Goal: Information Seeking & Learning: Learn about a topic

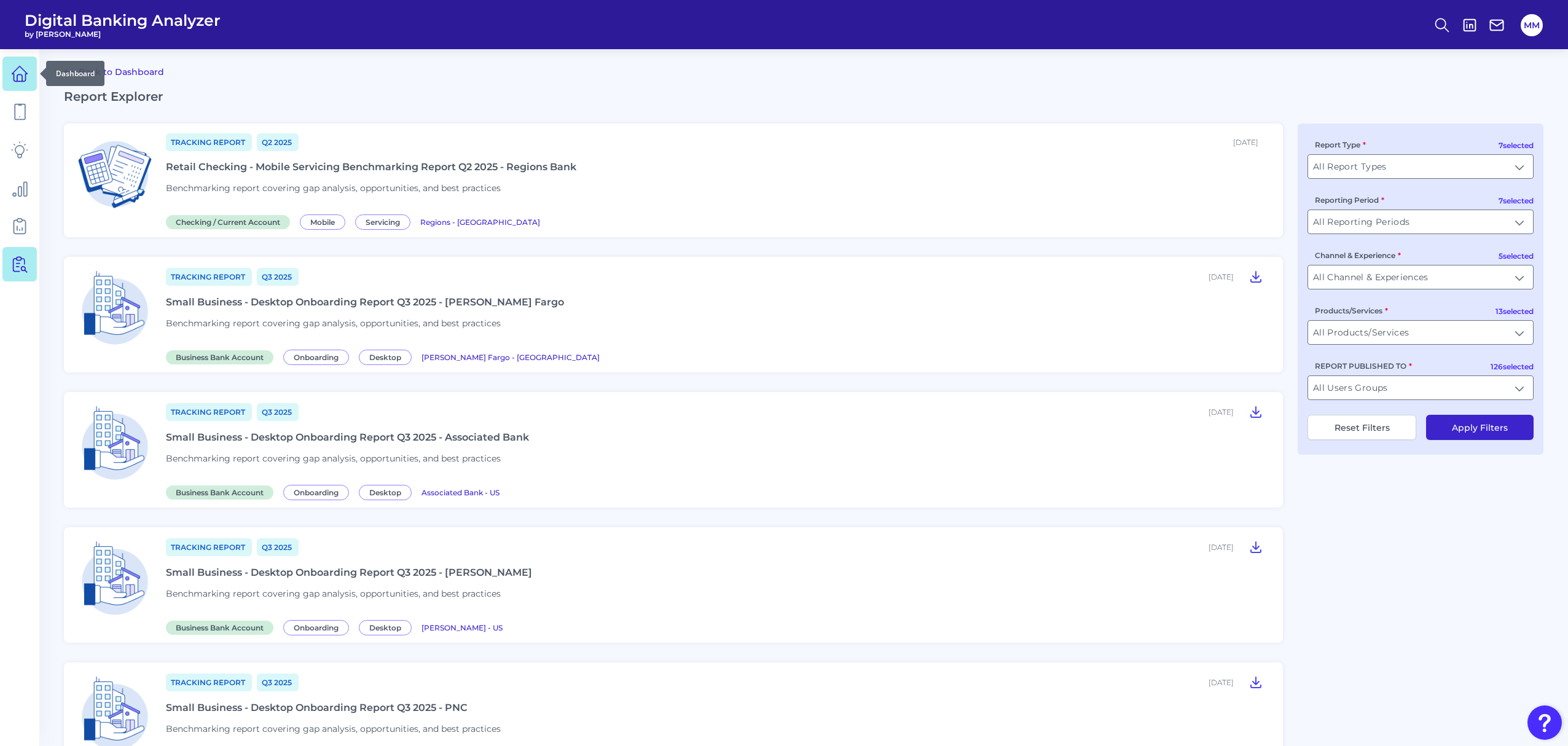
drag, startPoint x: 0, startPoint y: 0, endPoint x: 25, endPoint y: 74, distance: 78.1
click at [25, 74] on icon at bounding box center [20, 74] width 16 height 16
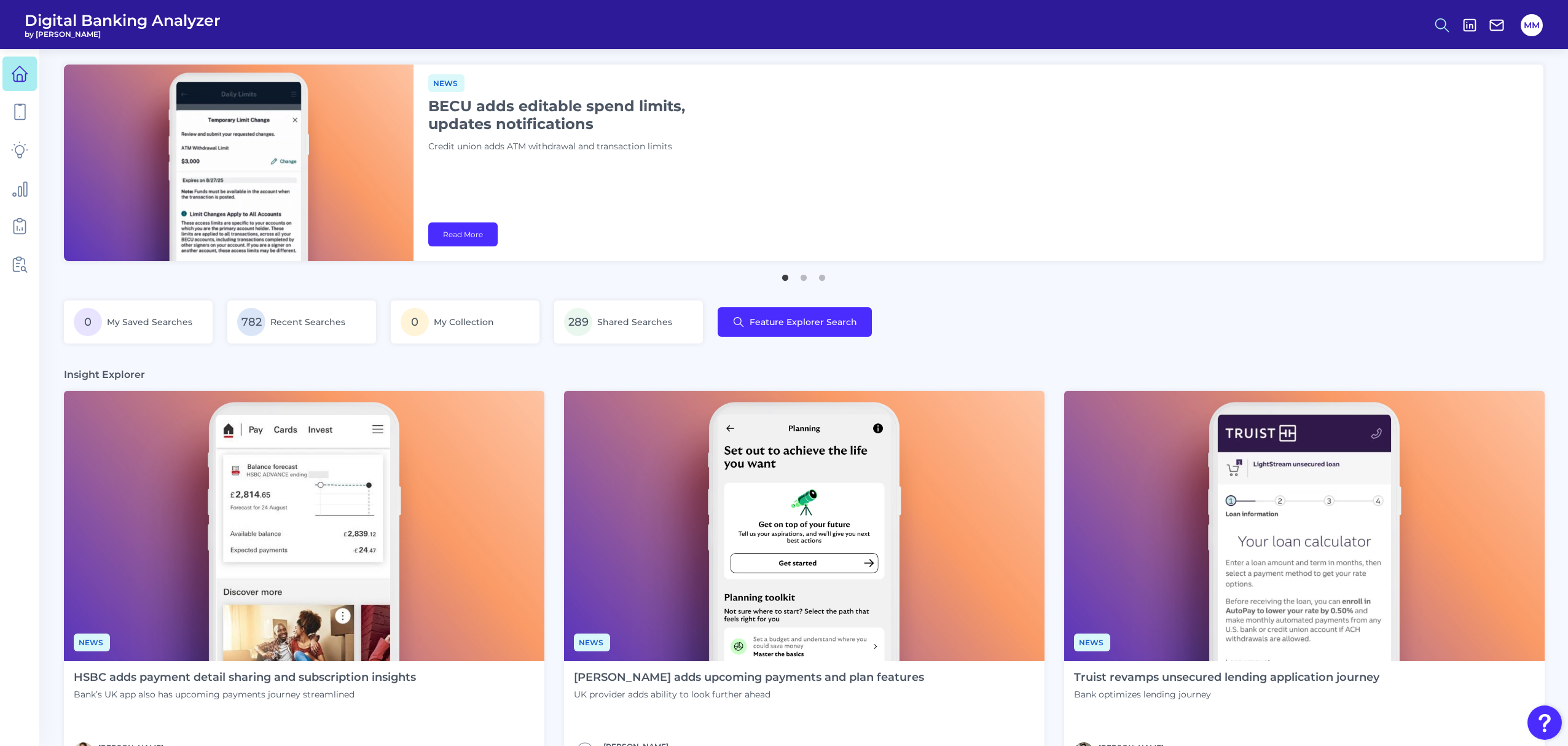
click at [1441, 27] on icon at bounding box center [1442, 25] width 17 height 17
click at [1335, 114] on button "Content Search" at bounding box center [1382, 120] width 147 height 31
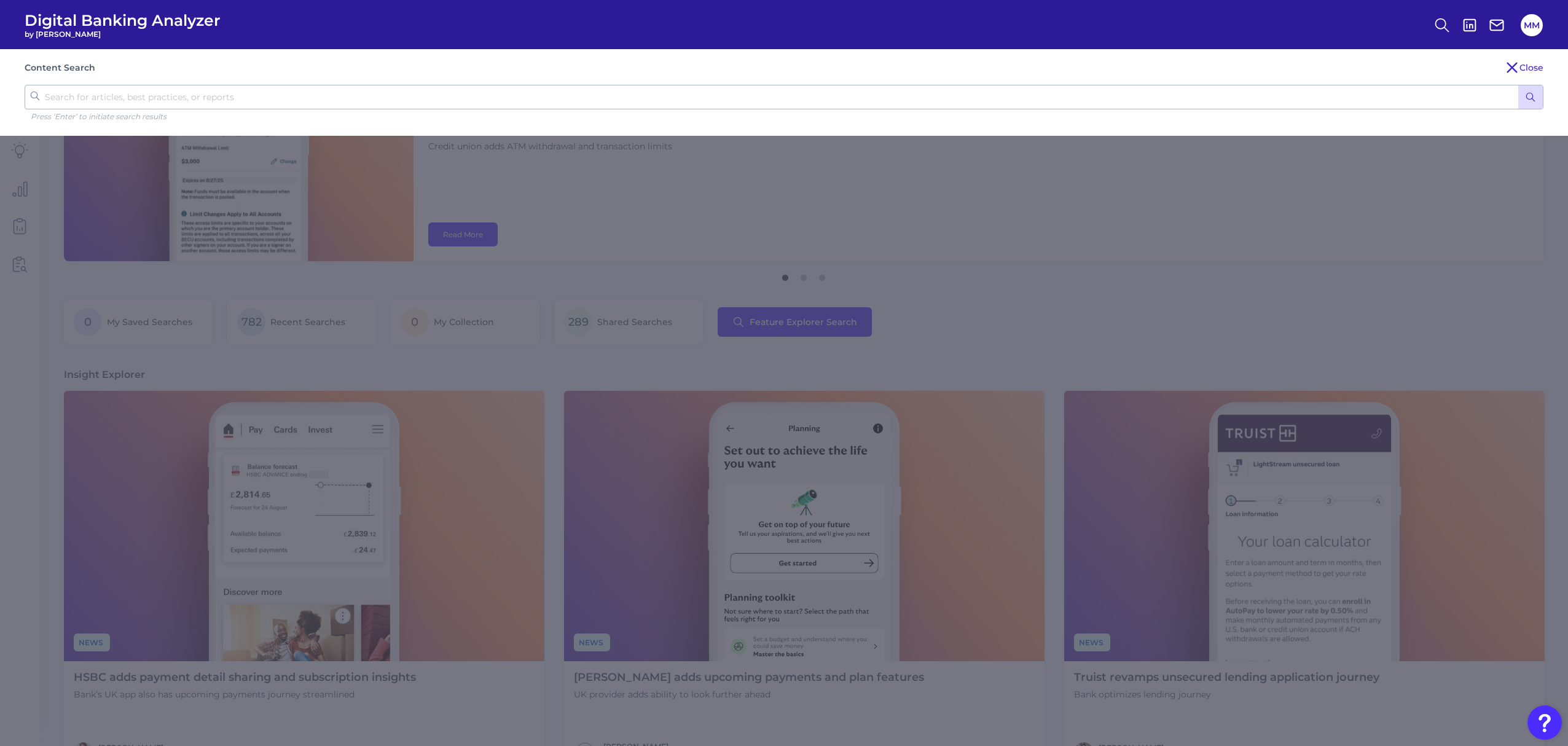
paste input "Happy Money"
click at [1253, 97] on input "Happy Moneyp" at bounding box center [784, 97] width 1519 height 25
type input "appdates"
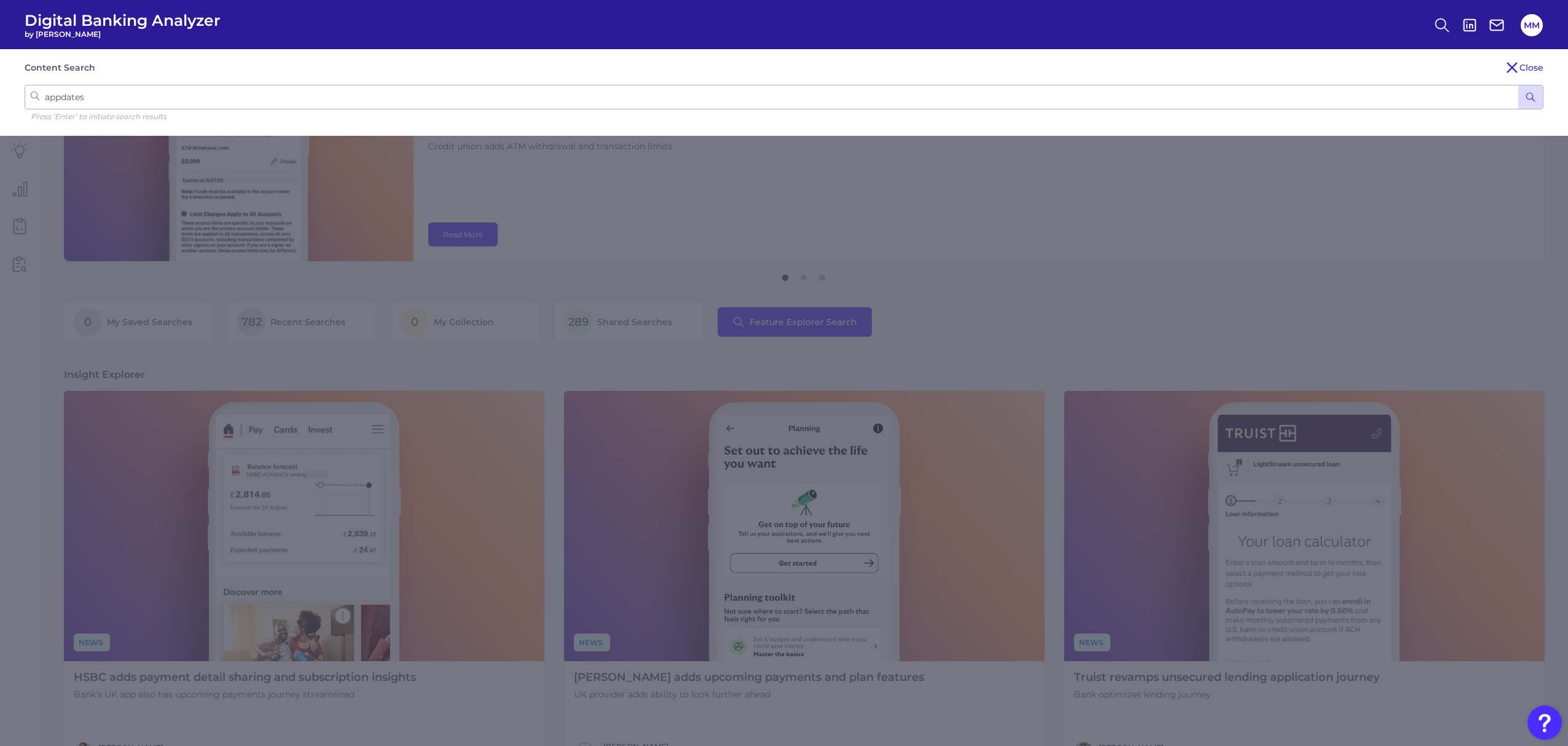
click at [1518, 85] on button "submit" at bounding box center [1531, 97] width 25 height 23
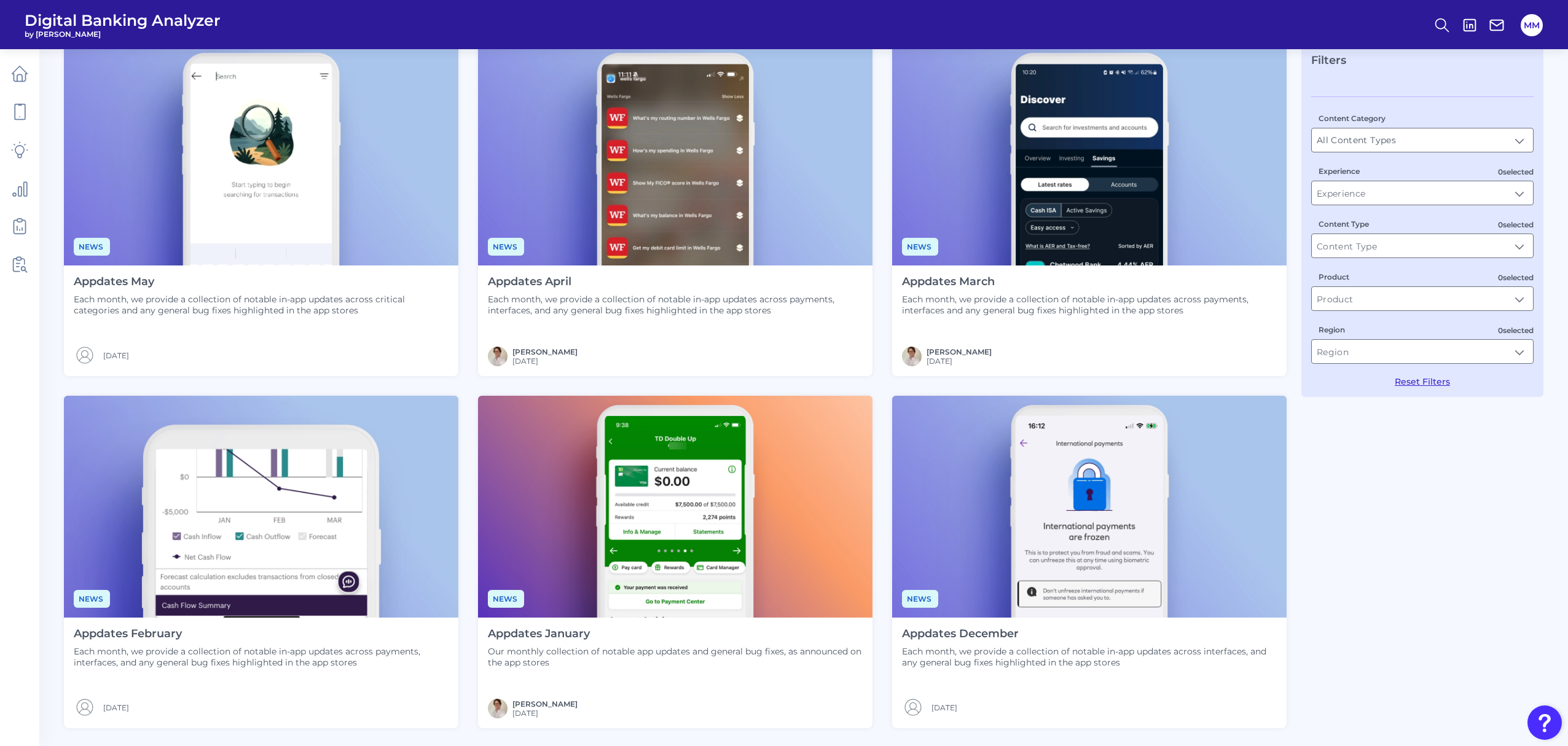
scroll to position [78, 0]
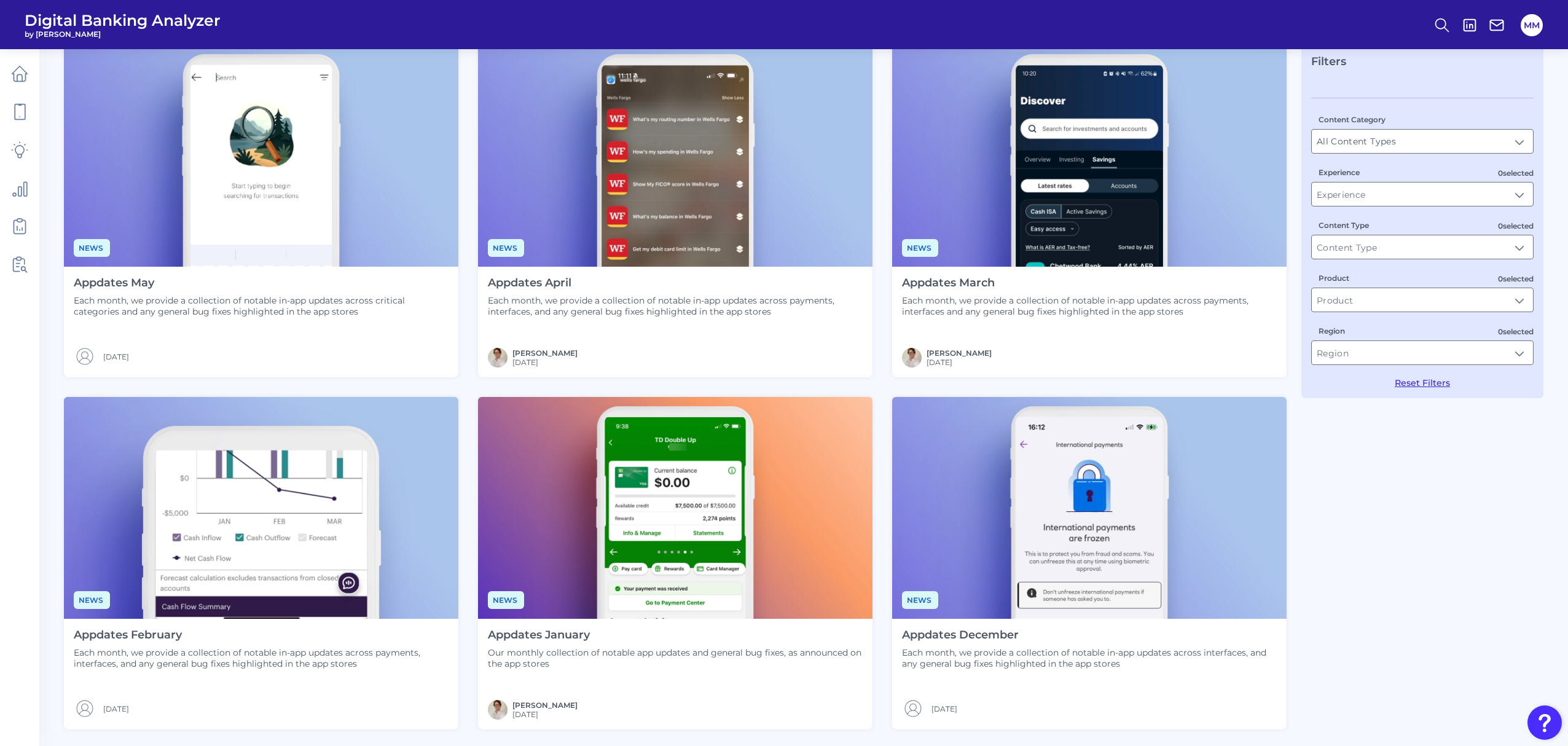
click at [204, 300] on p "Each month, we provide a collection of notable in-app updates across critical c…" at bounding box center [261, 306] width 375 height 22
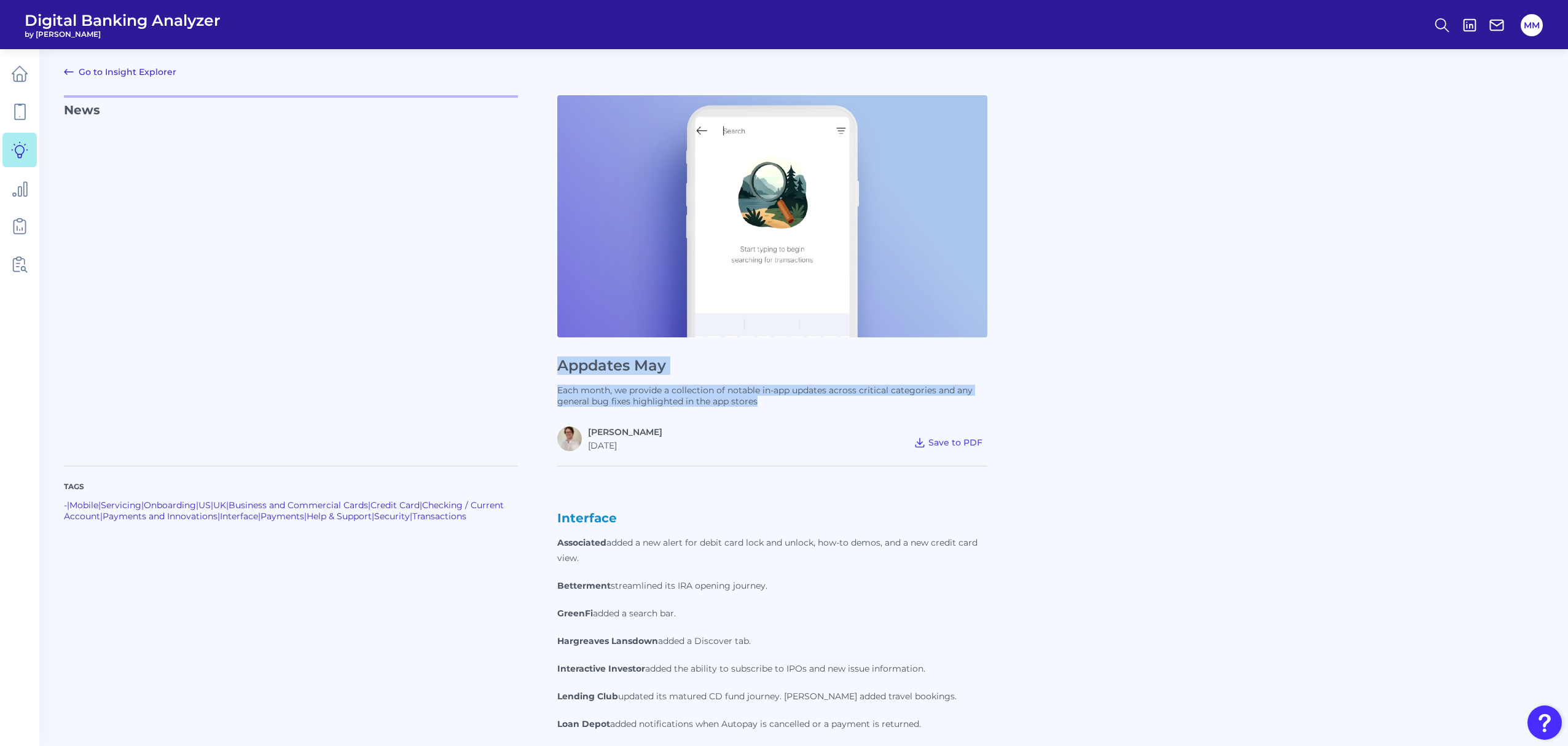
drag, startPoint x: 782, startPoint y: 404, endPoint x: 556, endPoint y: 368, distance: 228.8
click at [556, 368] on div "News Appdates May Each month, we provide a collection of notable in-app updates…" at bounding box center [803, 273] width 1480 height 356
copy div "Appdates May Each month, we provide a collection of notable in-app updates acro…"
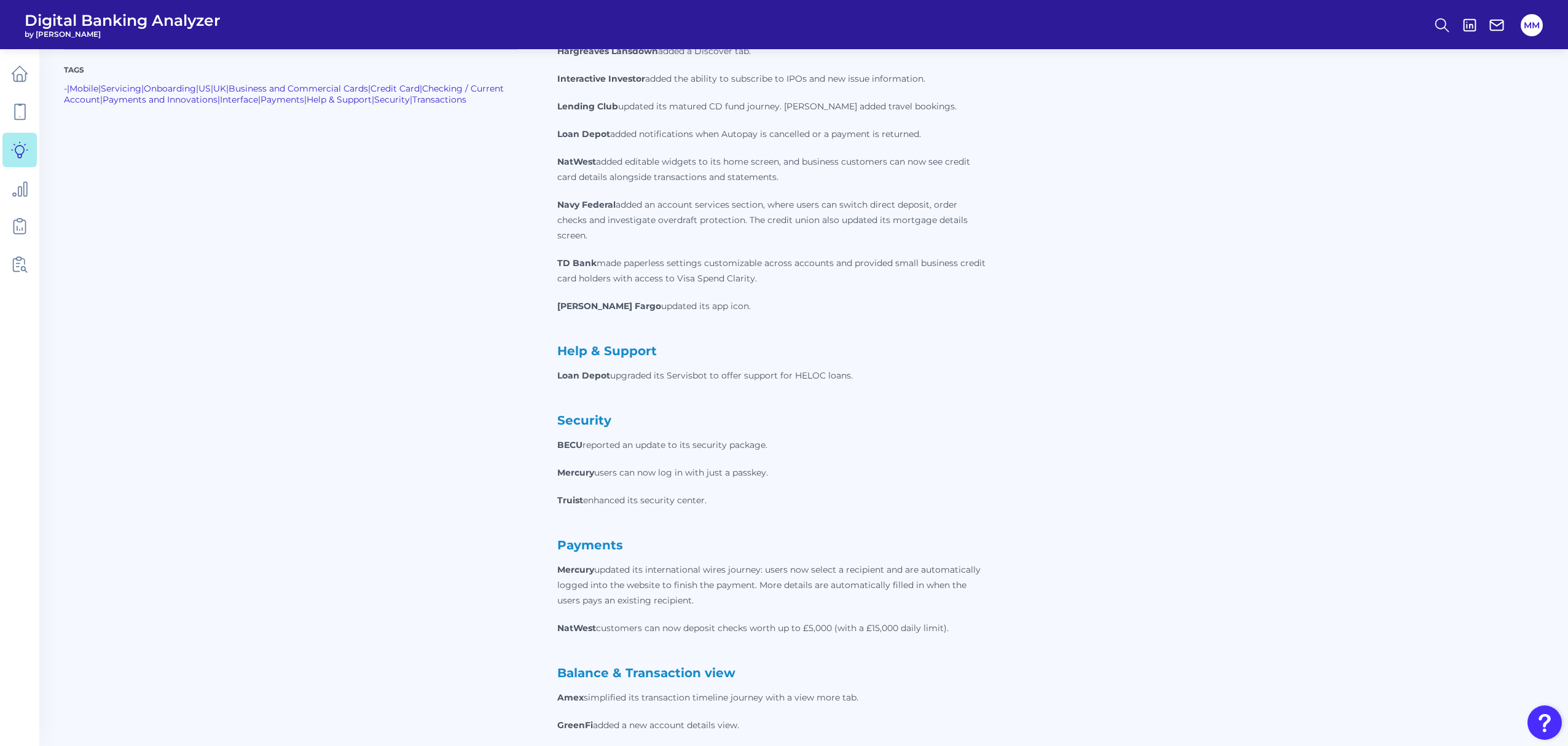
scroll to position [590, 0]
click at [696, 672] on strong "Balance & Transaction view" at bounding box center [647, 672] width 178 height 15
copy strong "Balance & Transaction view"
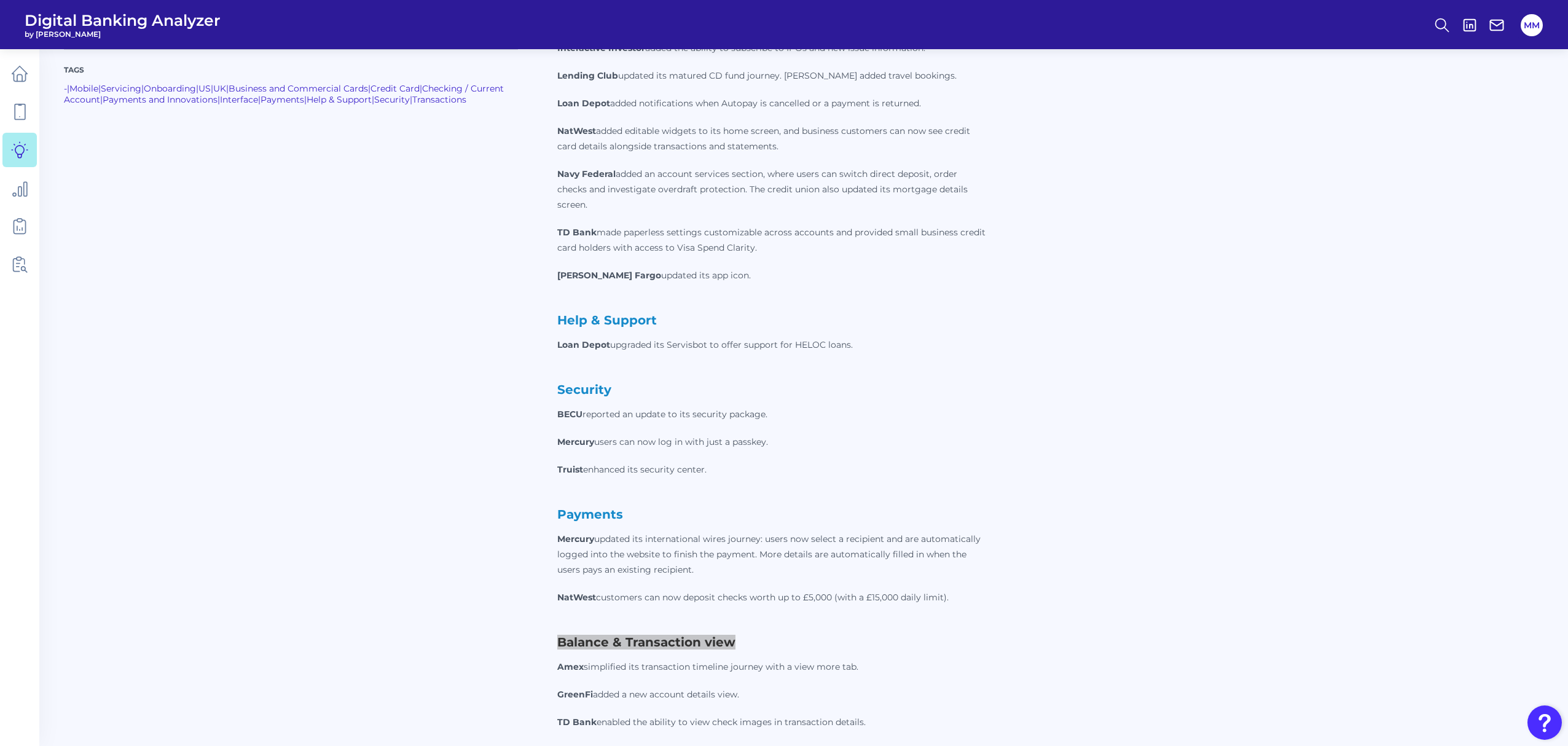
scroll to position [599, 0]
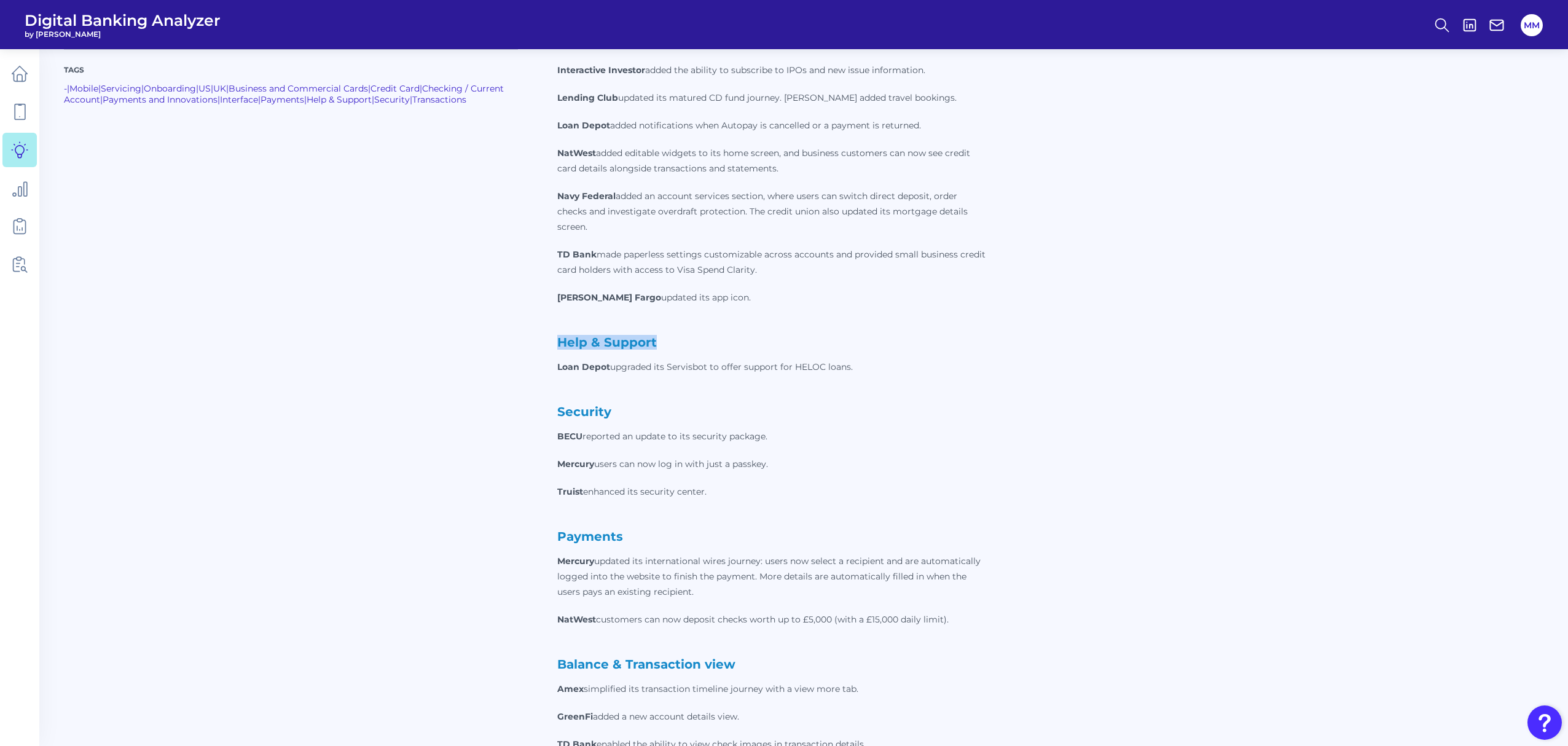
drag, startPoint x: 709, startPoint y: 347, endPoint x: 561, endPoint y: 345, distance: 148.0
click at [561, 345] on h2 "Help & Support" at bounding box center [772, 342] width 430 height 15
copy strong "Help & Support"
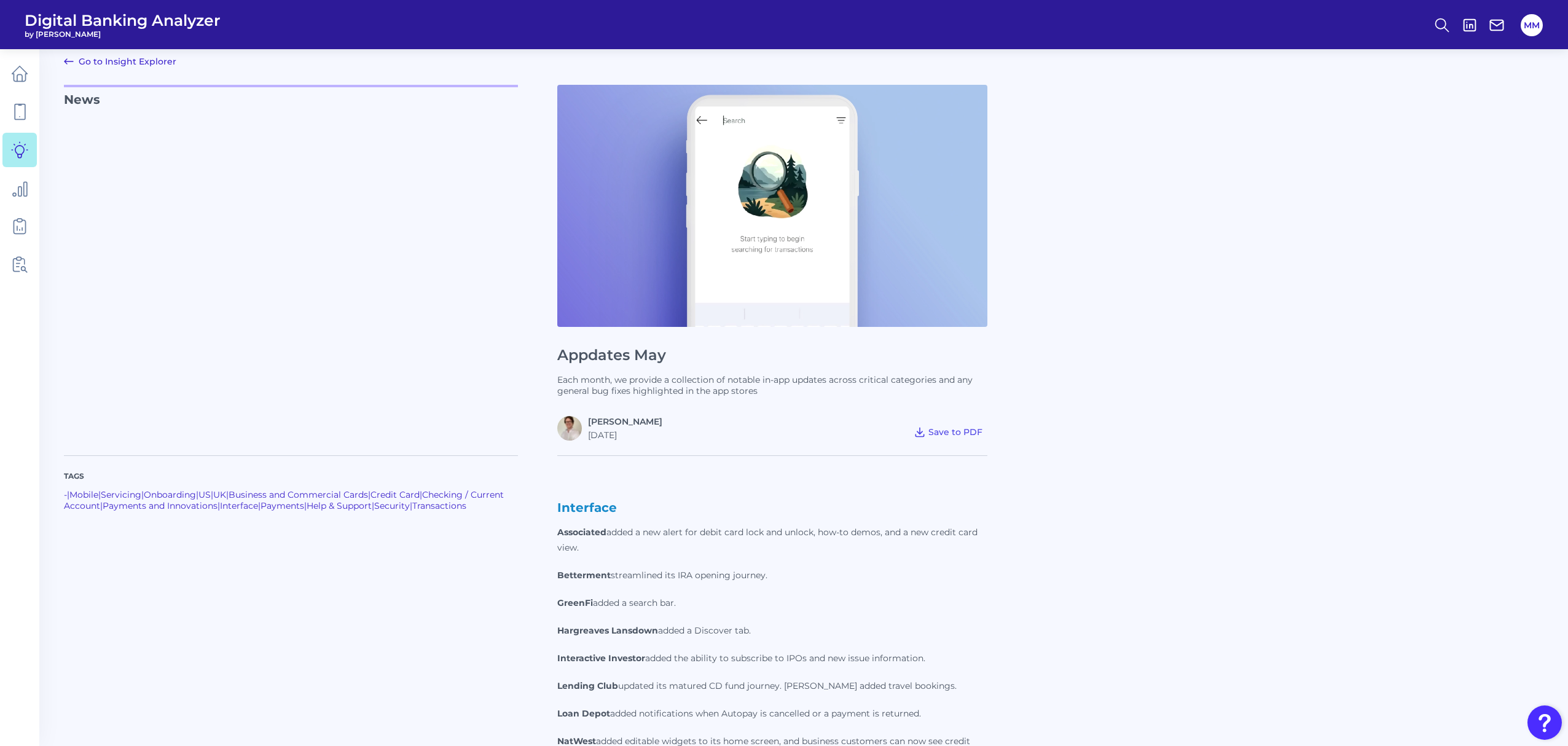
scroll to position [12, 0]
click at [11, 78] on icon at bounding box center [19, 74] width 17 height 17
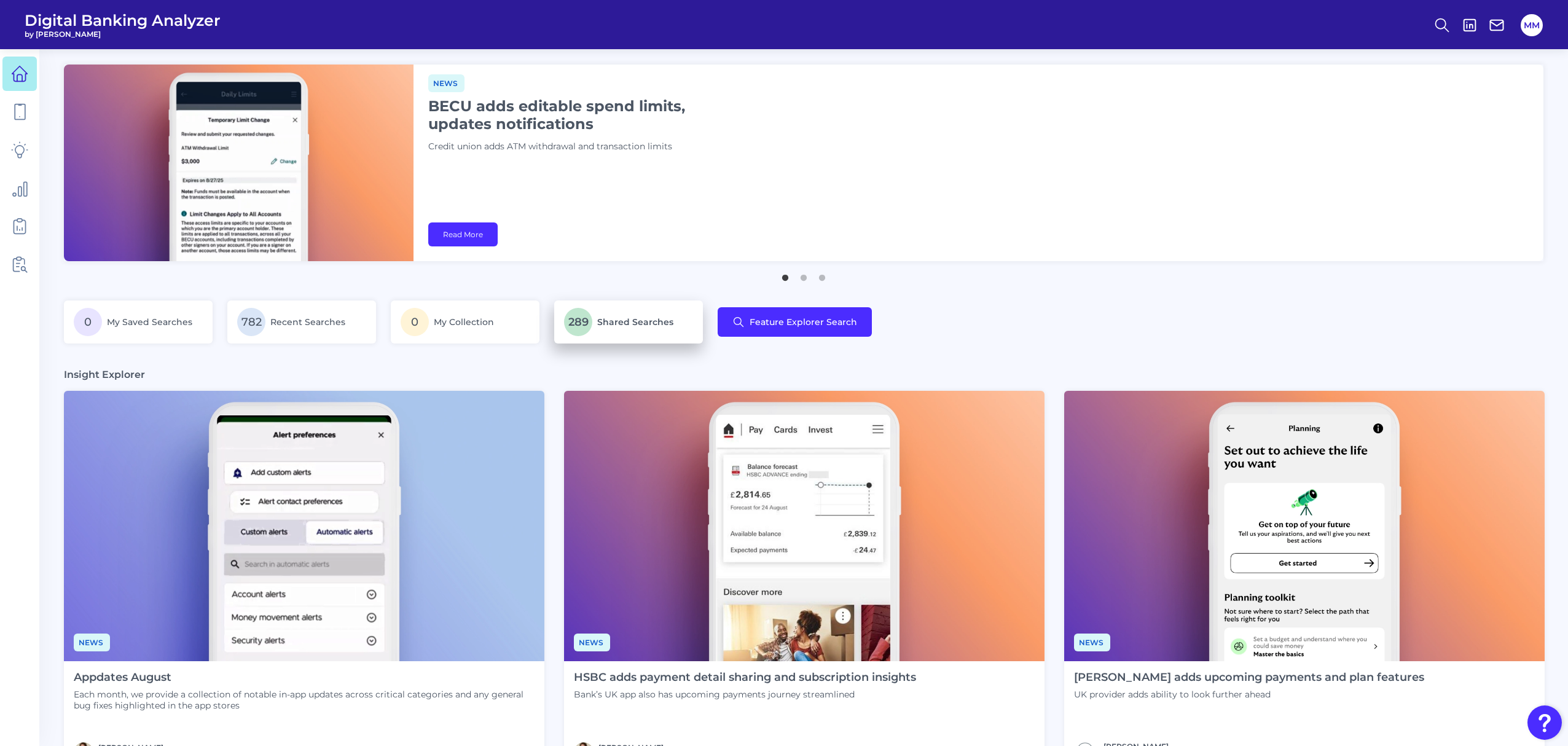
scroll to position [209, 0]
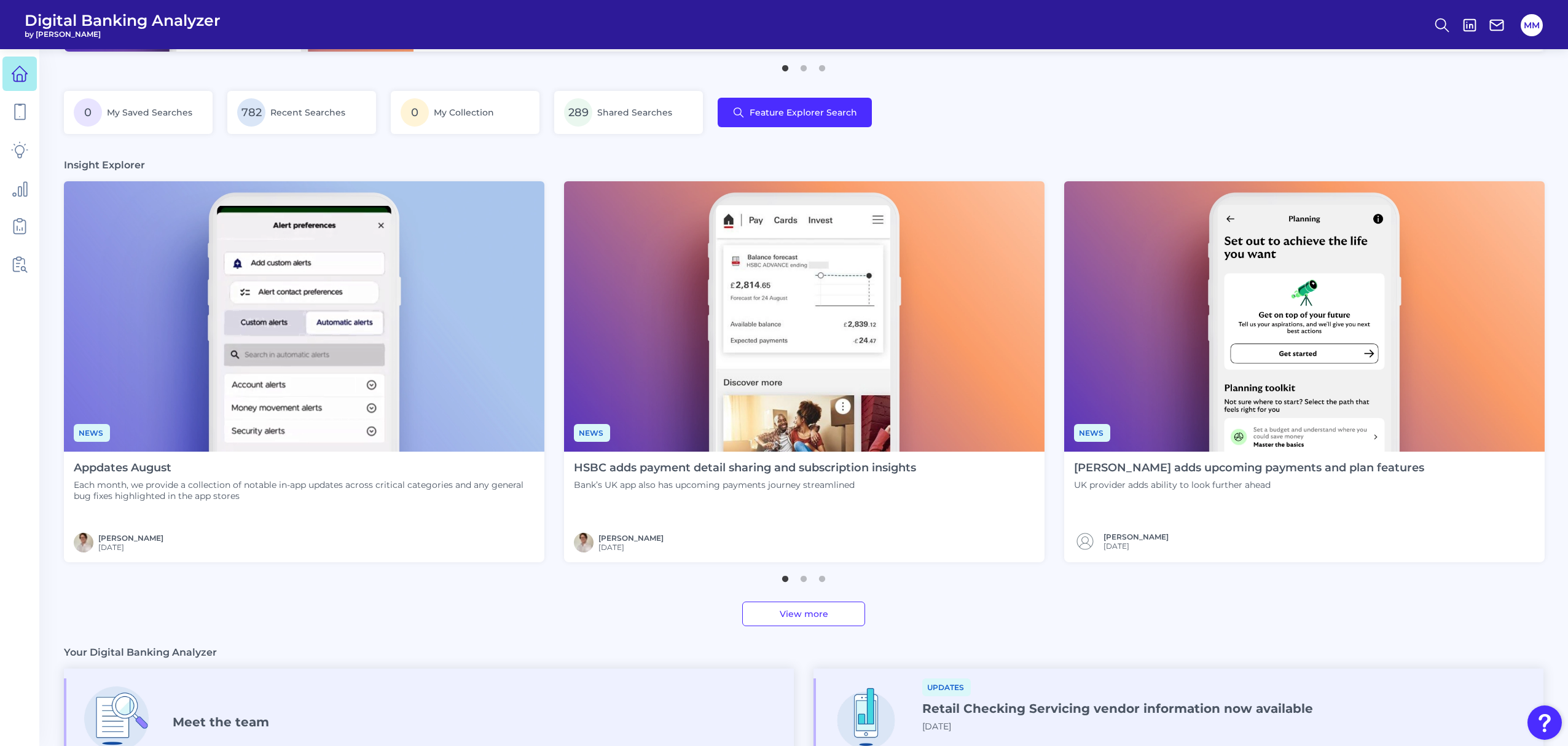
click at [168, 468] on h4 "Appdates August" at bounding box center [304, 468] width 461 height 13
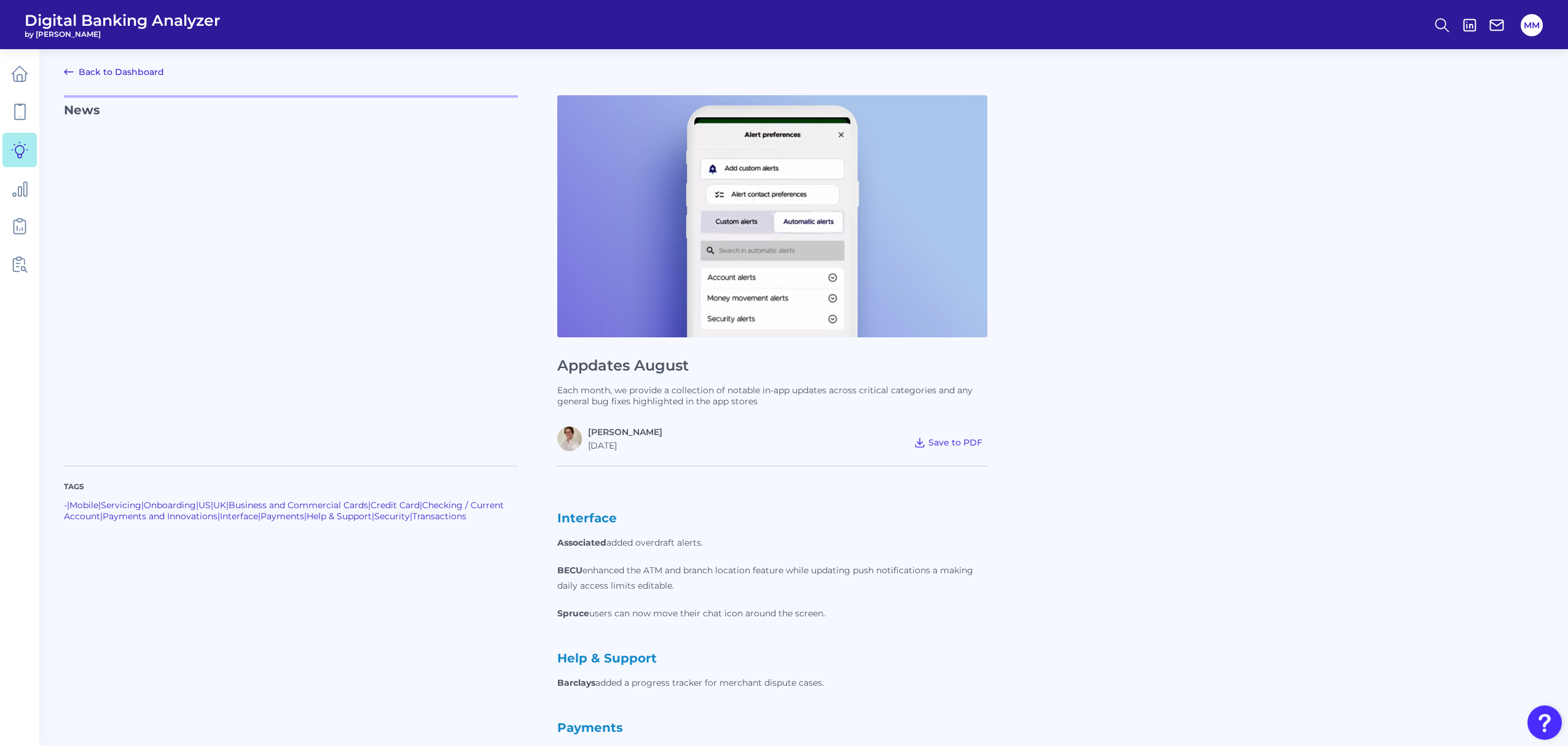
click at [102, 72] on link "Back to Dashboard" at bounding box center [113, 71] width 100 height 15
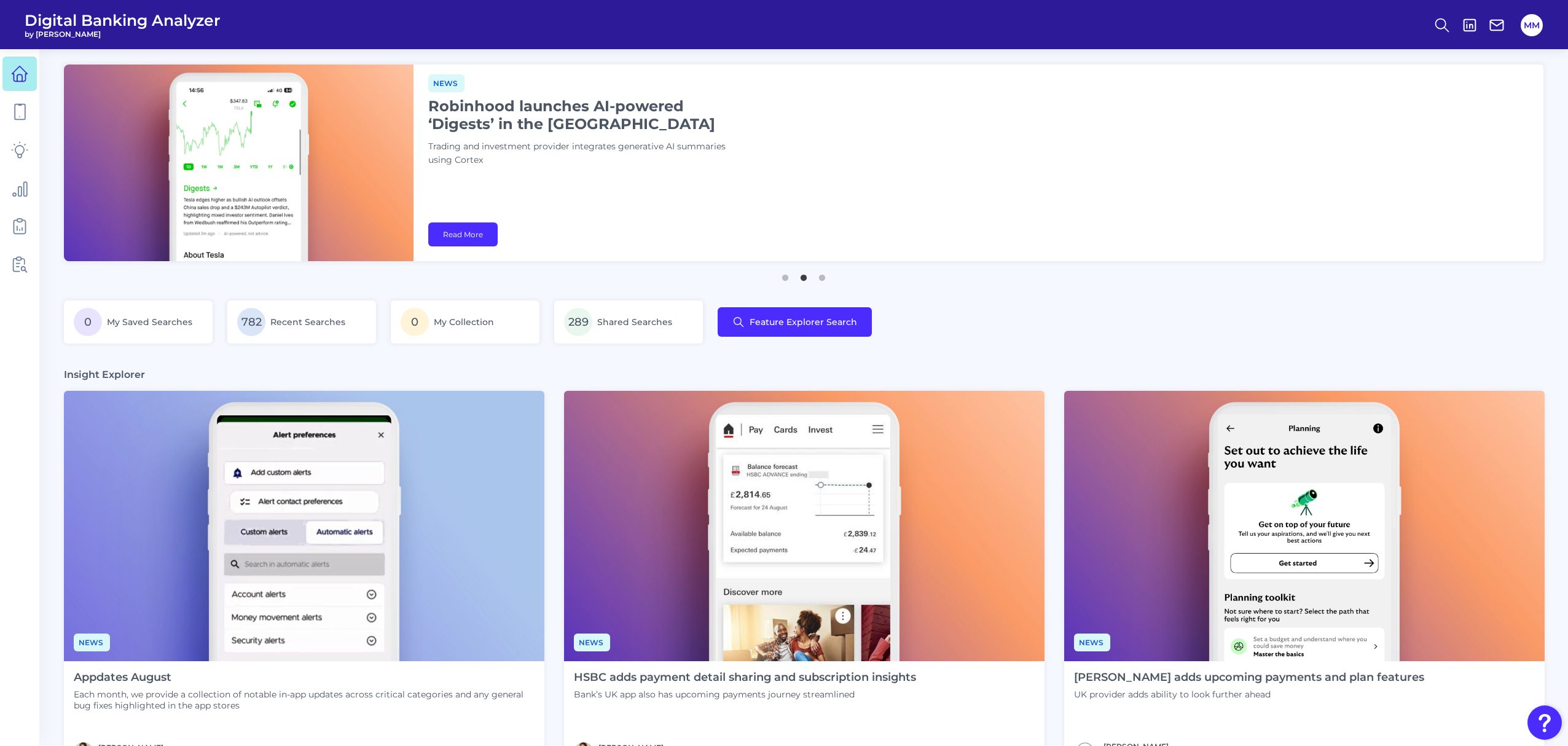
click at [426, 482] on img at bounding box center [304, 526] width 481 height 271
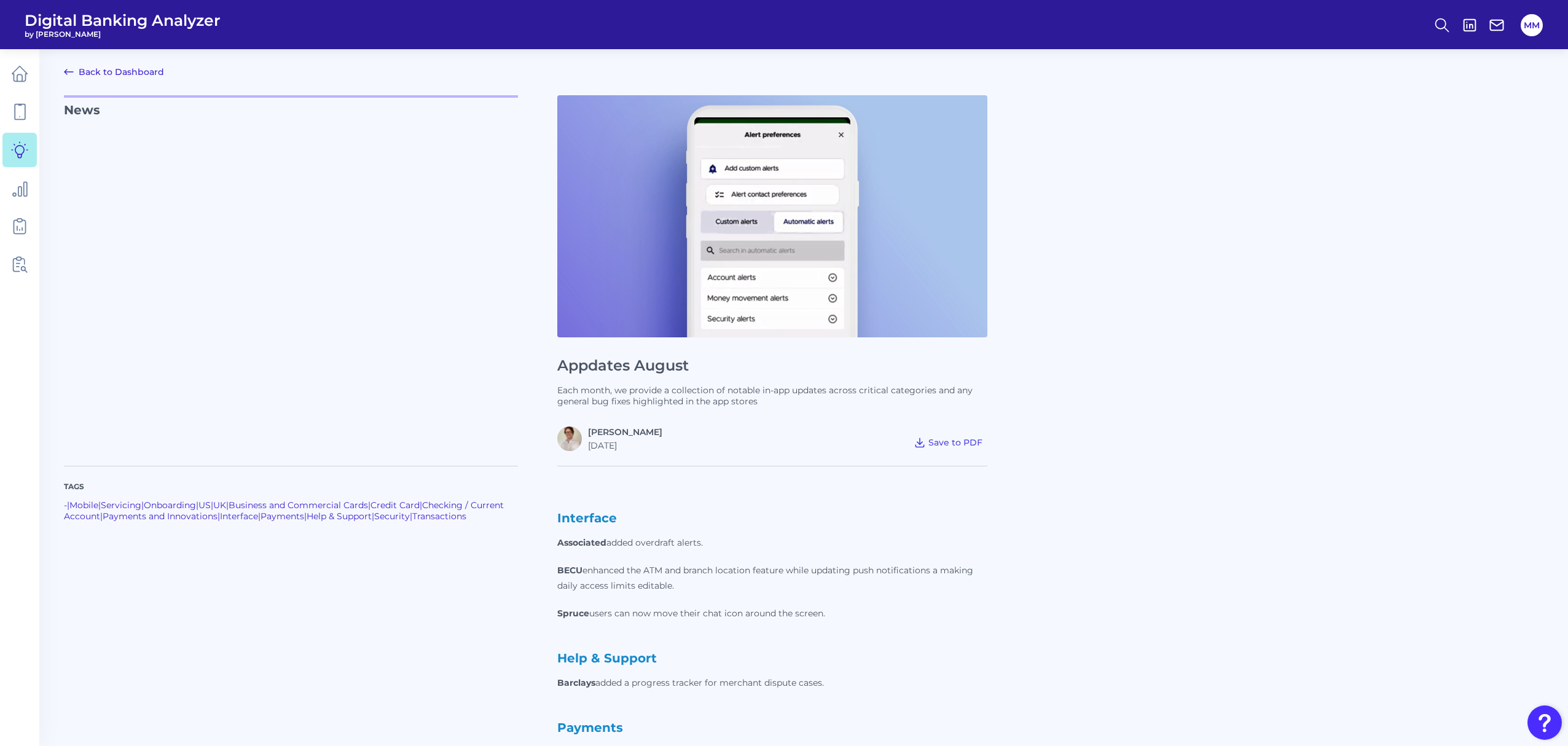
click at [72, 69] on icon at bounding box center [68, 71] width 15 height 15
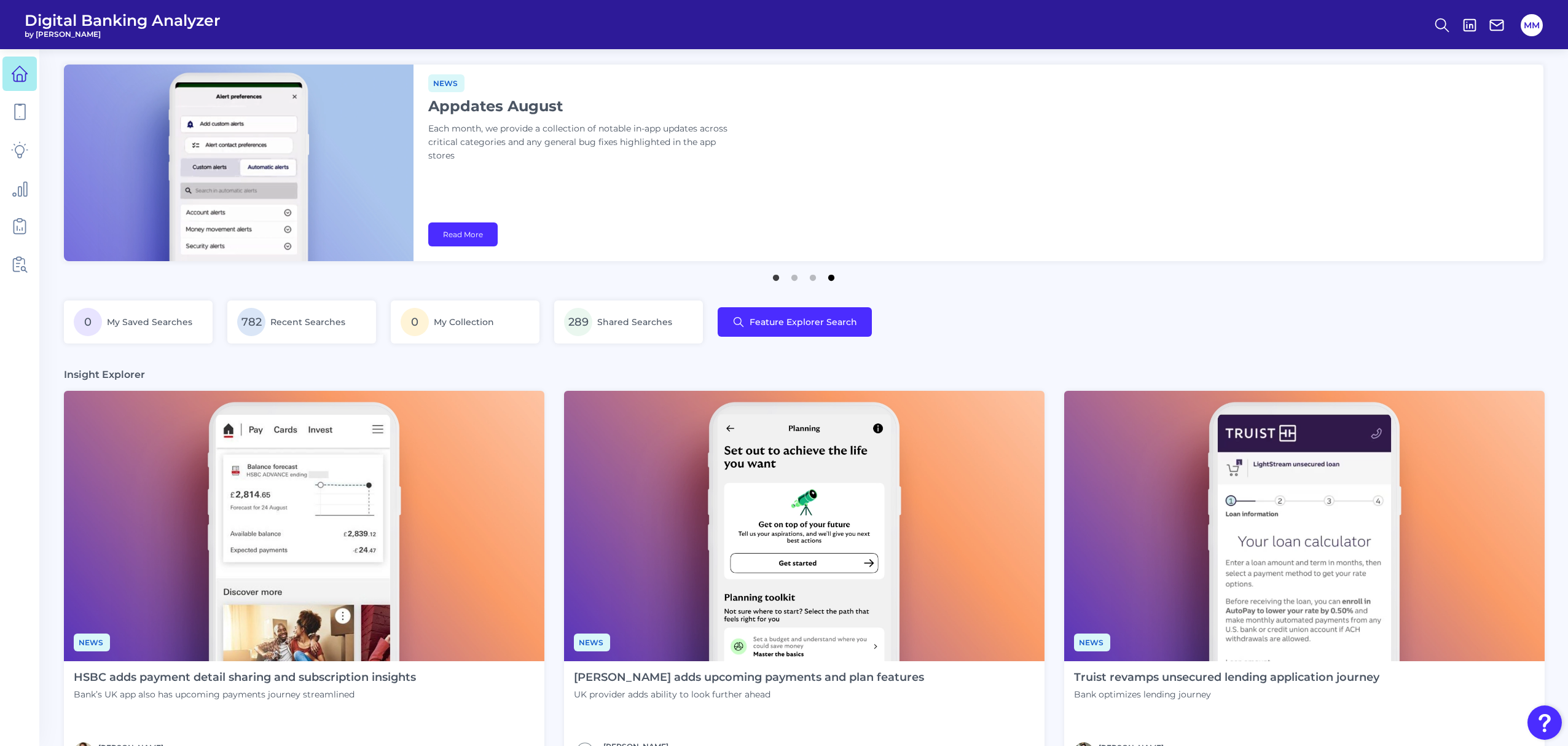
click at [836, 281] on button "4" at bounding box center [831, 275] width 12 height 12
